Goal: Communication & Community: Share content

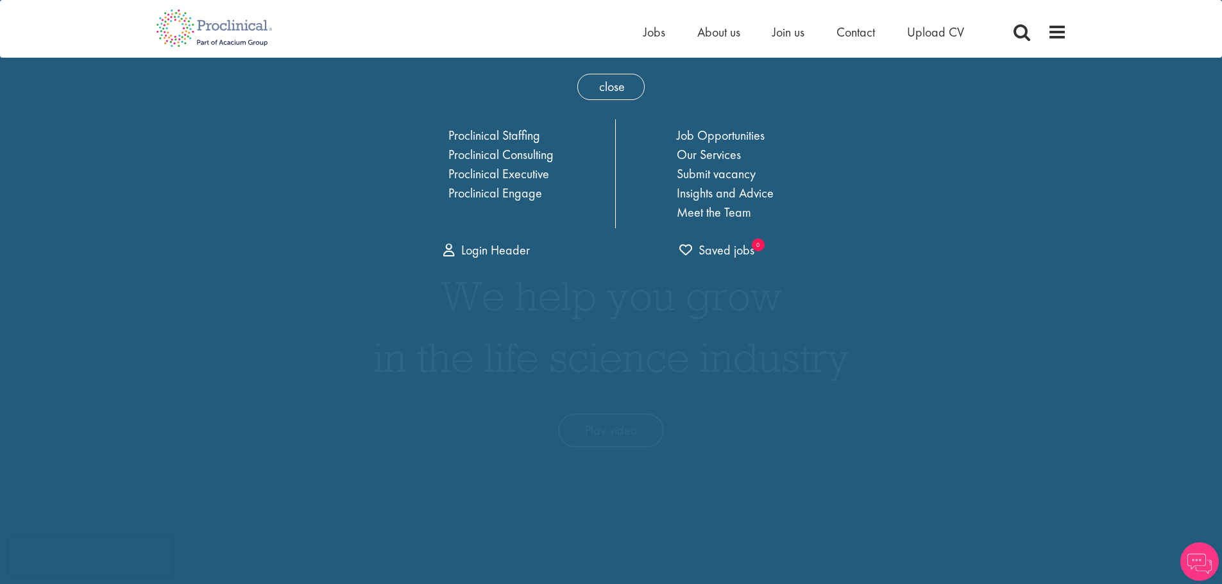
click at [446, 11] on div "Home Jobs About us Join us Contact Upload CV" at bounding box center [606, 24] width 920 height 48
click at [613, 83] on span "close" at bounding box center [610, 87] width 67 height 26
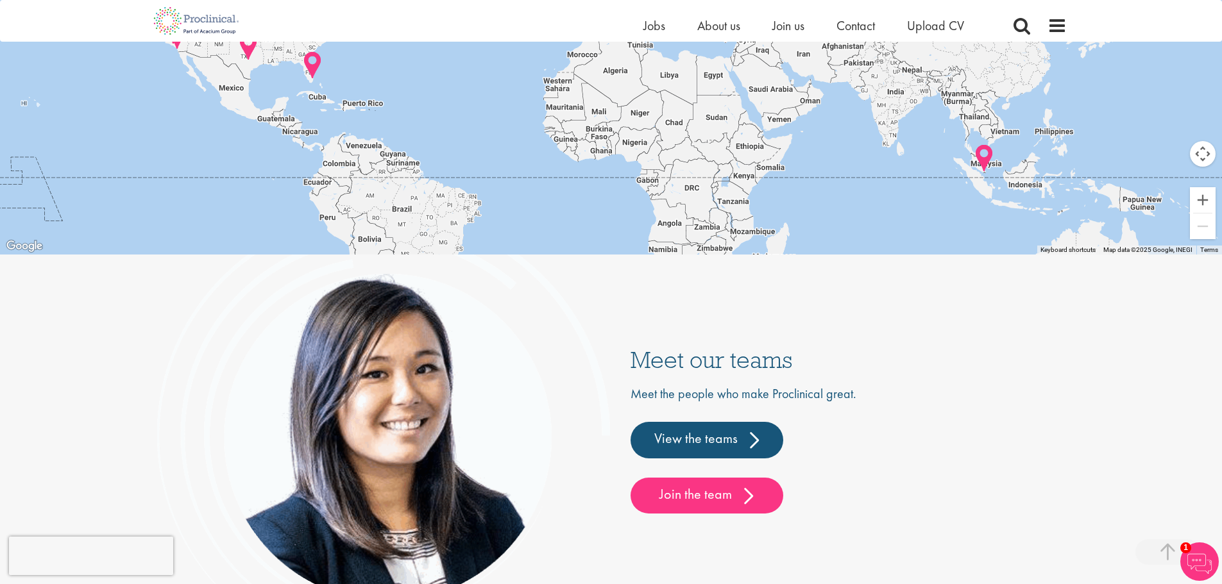
scroll to position [3427, 0]
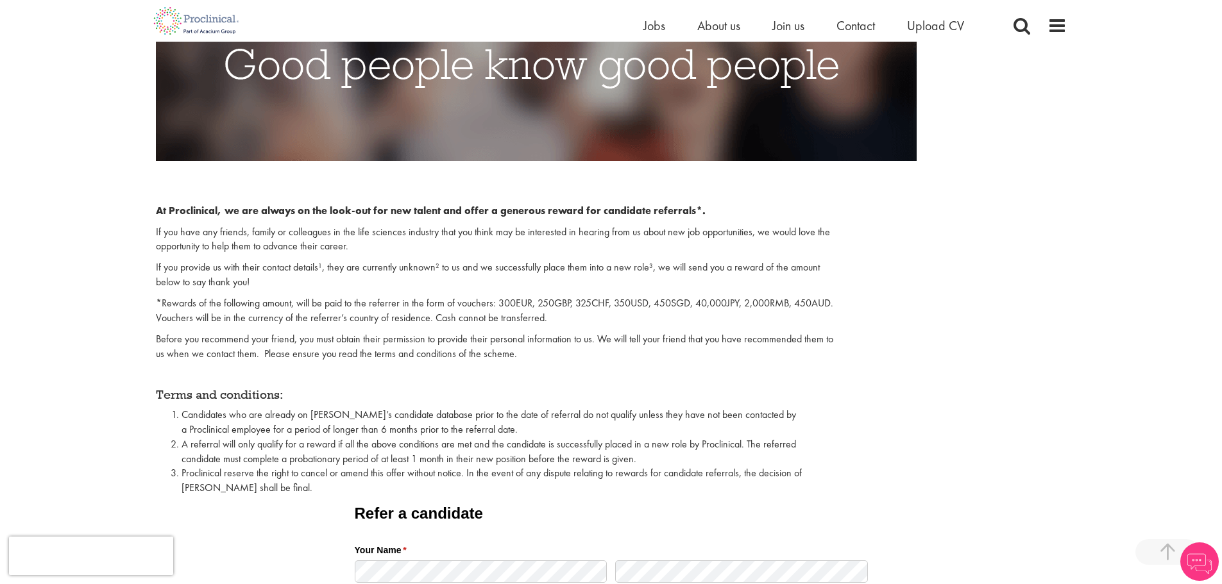
scroll to position [256, 0]
